Goal: Navigation & Orientation: Find specific page/section

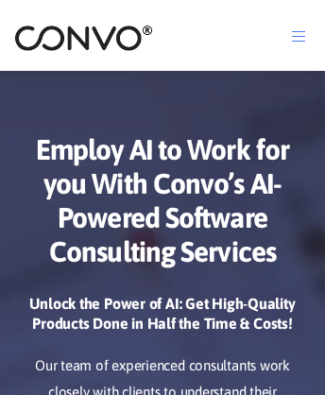
scroll to position [9158, 0]
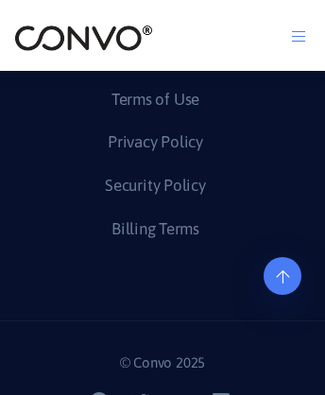
scroll to position [7633, 0]
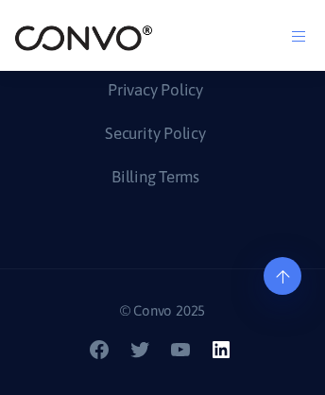
click at [223, 358] on icon at bounding box center [220, 349] width 17 height 17
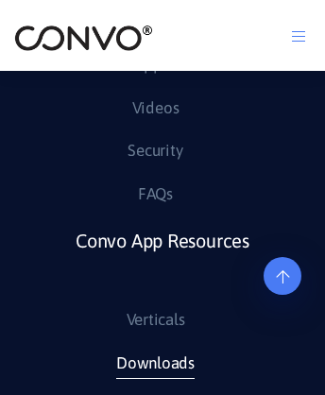
click at [154, 379] on link "Downloads" at bounding box center [155, 363] width 78 height 30
